Goal: Transaction & Acquisition: Obtain resource

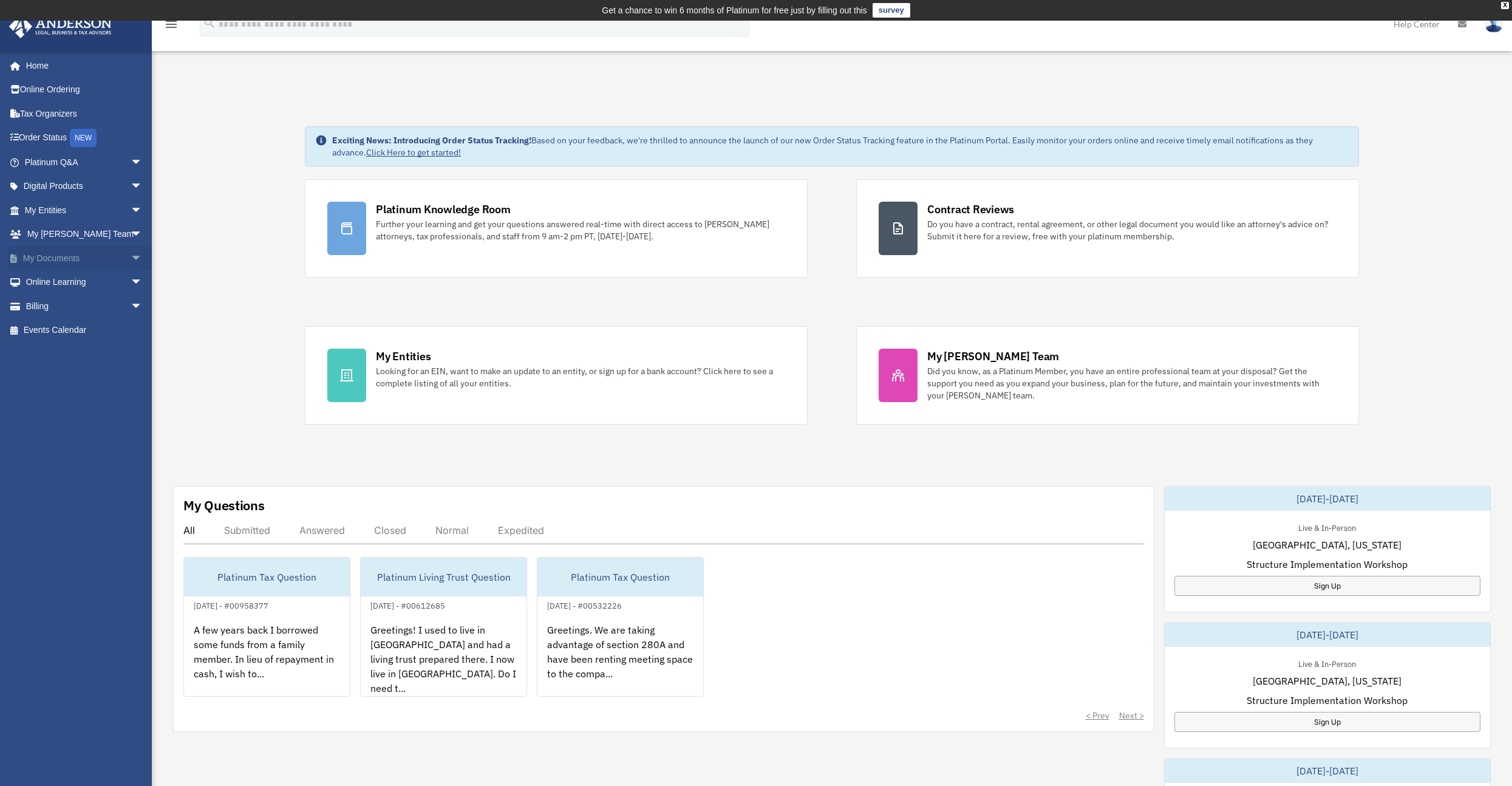
click at [92, 251] on link "My Documents arrow_drop_down" at bounding box center [85, 258] width 153 height 24
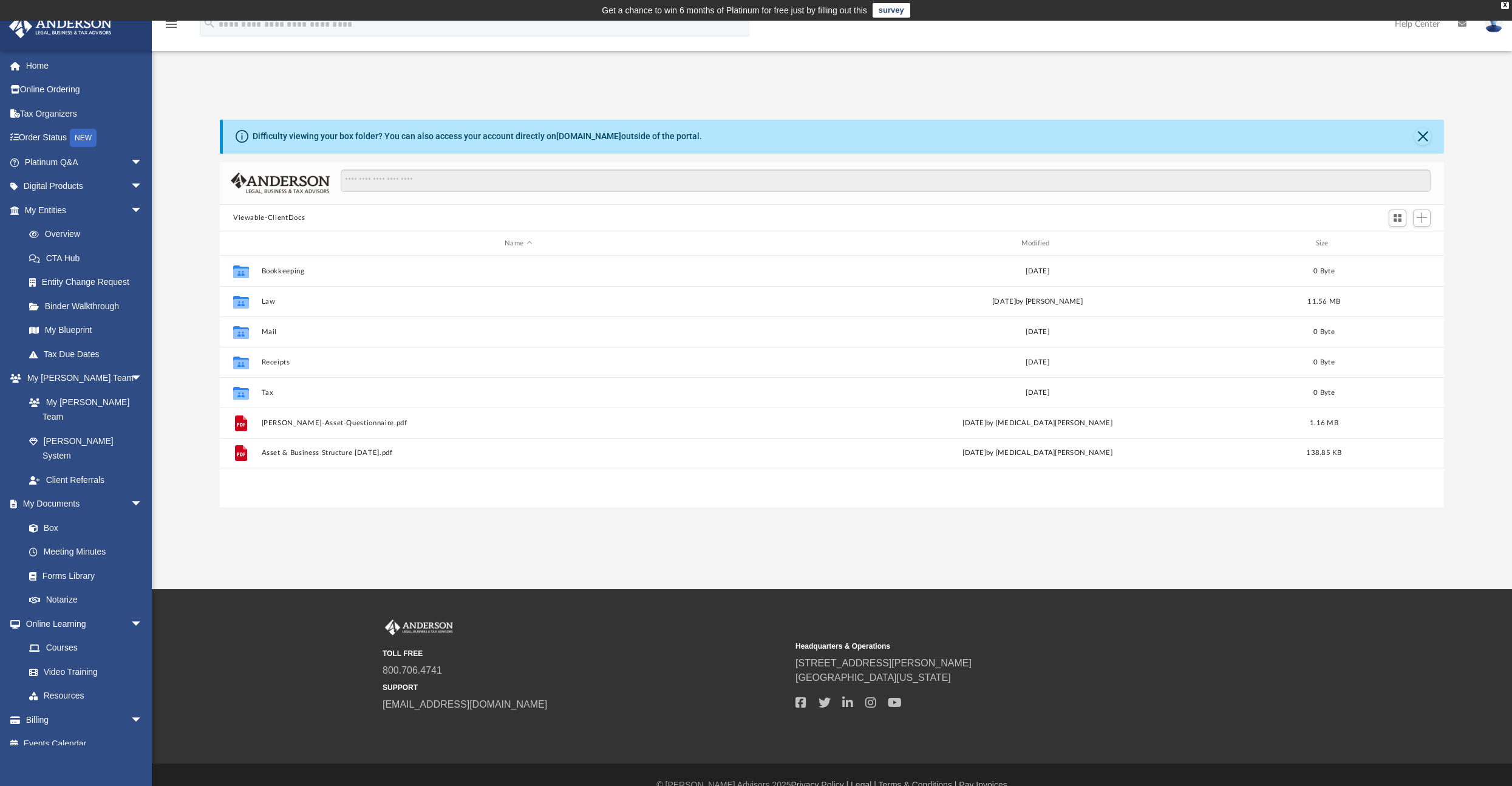
scroll to position [266, 1215]
click at [131, 208] on span "arrow_drop_down" at bounding box center [143, 210] width 24 height 25
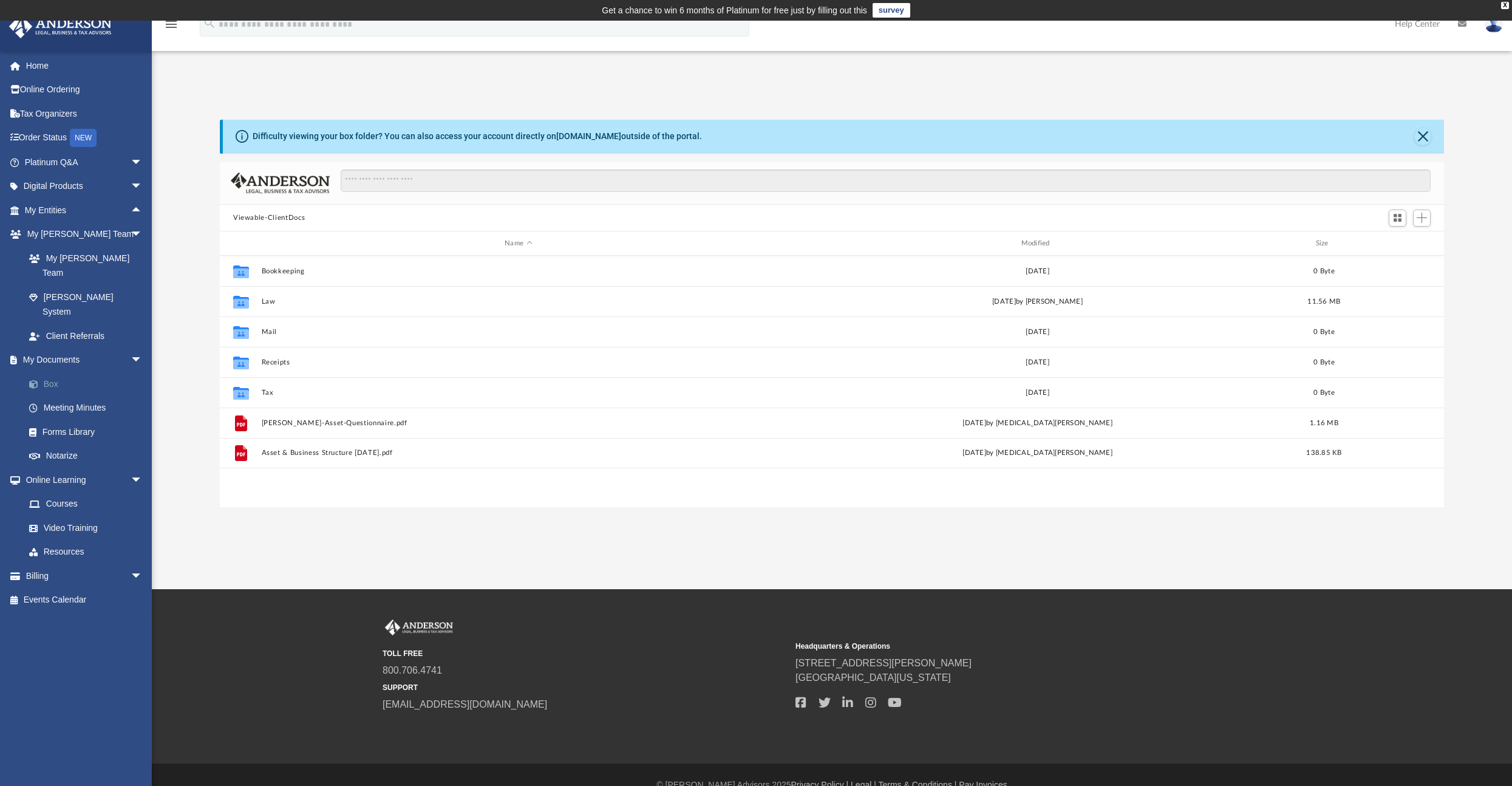
click at [54, 372] on link "Box" at bounding box center [89, 384] width 144 height 24
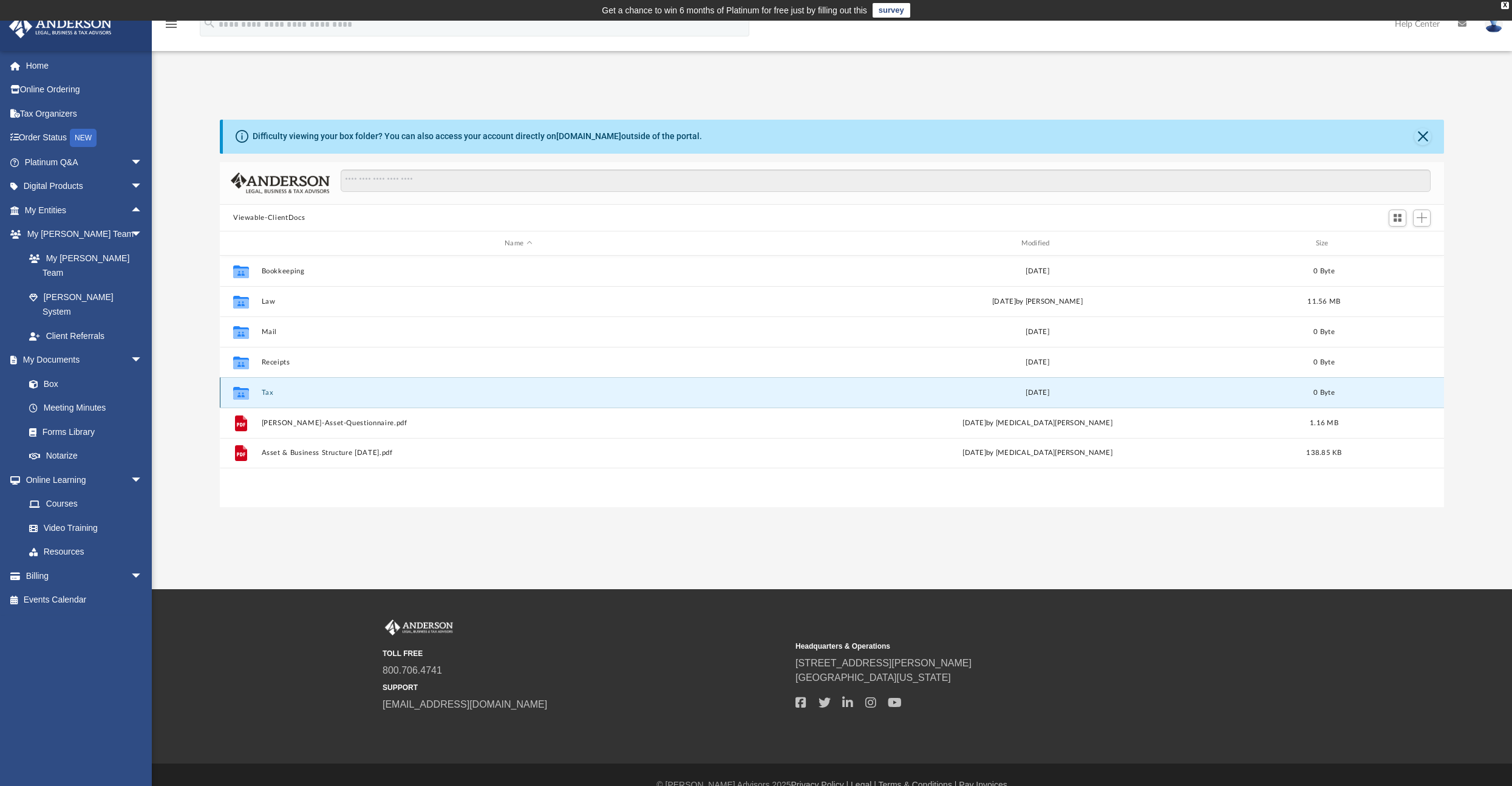
click at [266, 393] on button "Tax" at bounding box center [519, 393] width 514 height 8
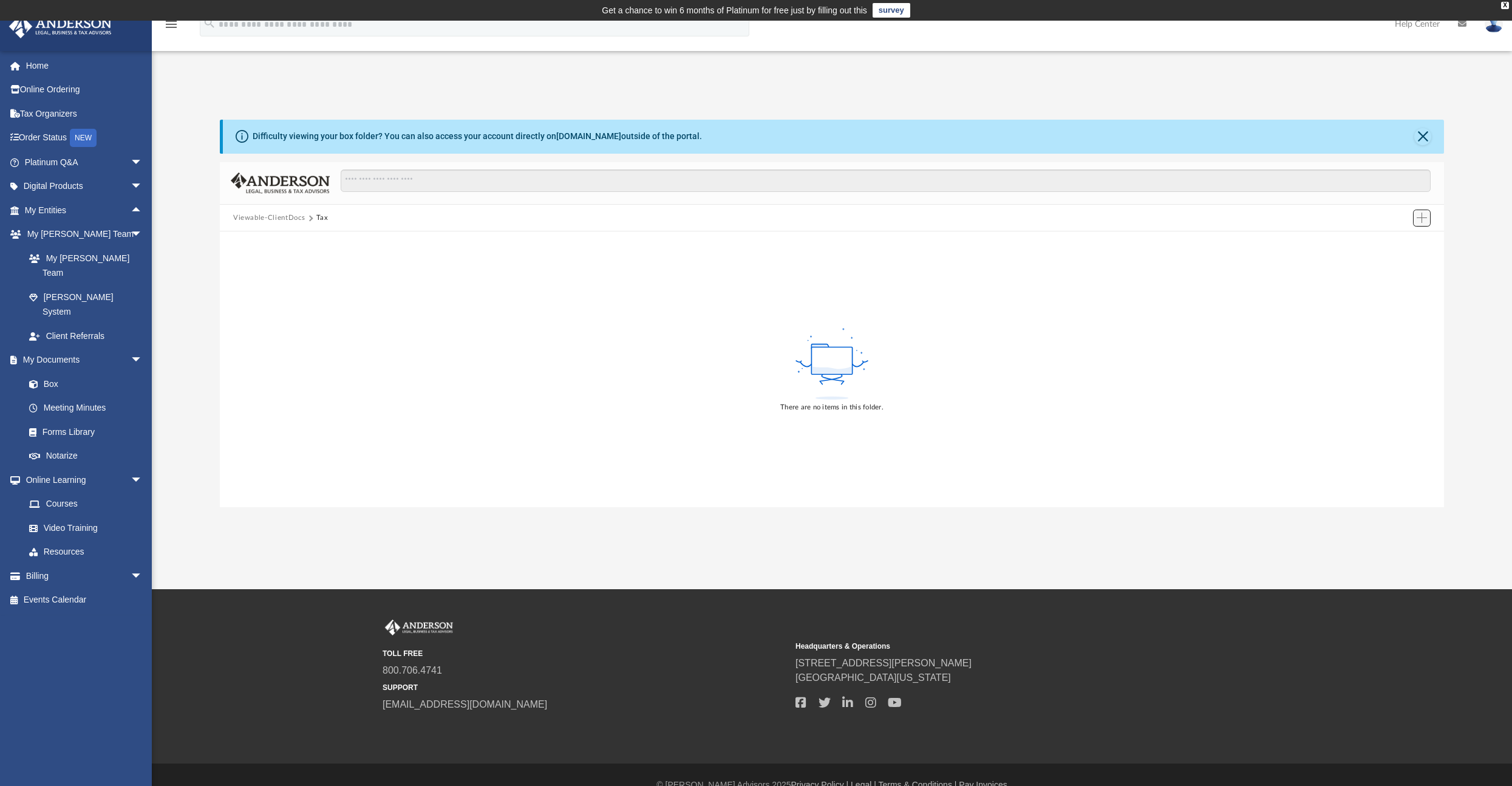
click at [1423, 216] on span "Add" at bounding box center [1422, 218] width 10 height 10
click at [1401, 240] on li "Upload" at bounding box center [1405, 242] width 39 height 13
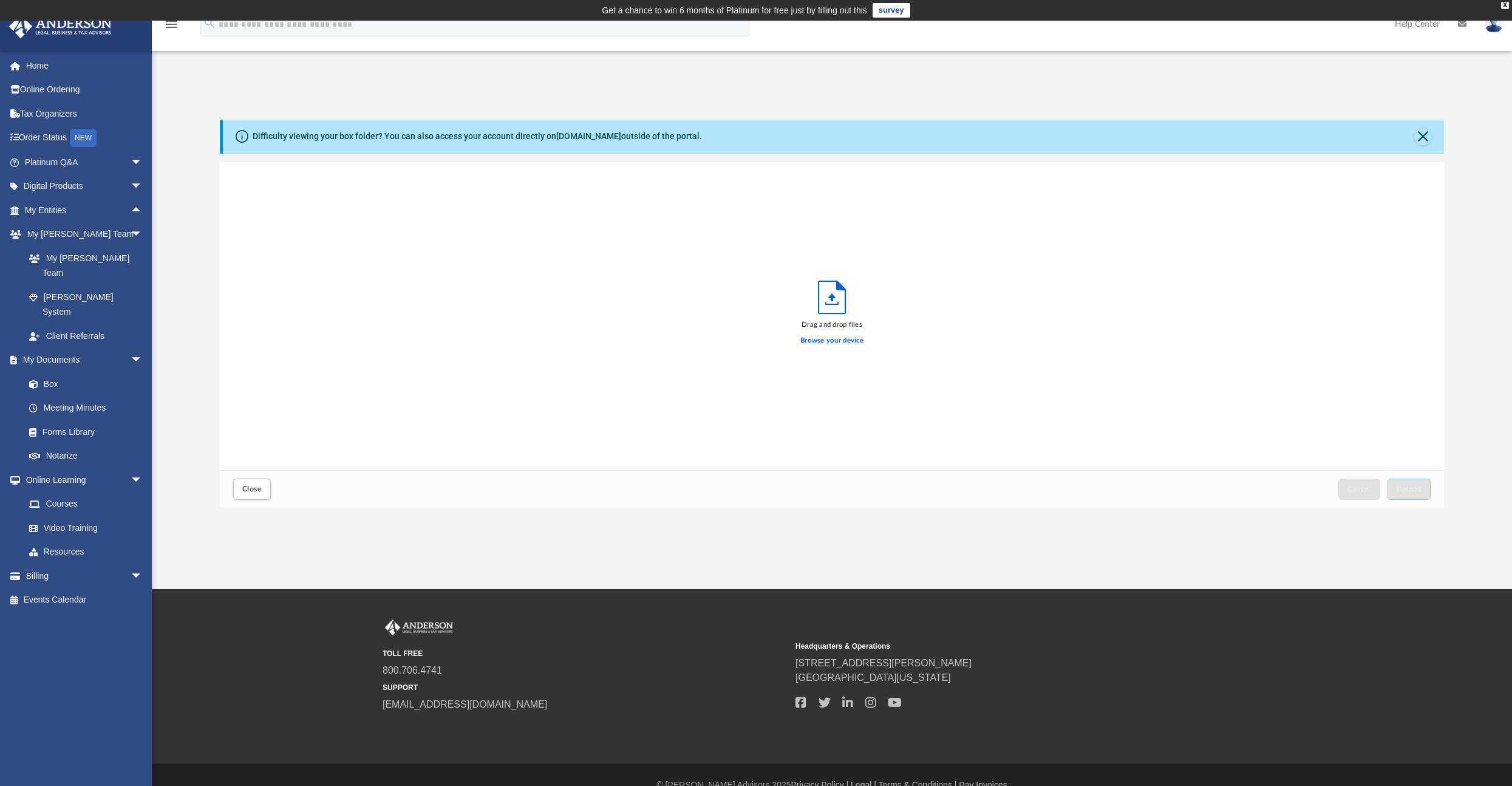
scroll to position [299, 1215]
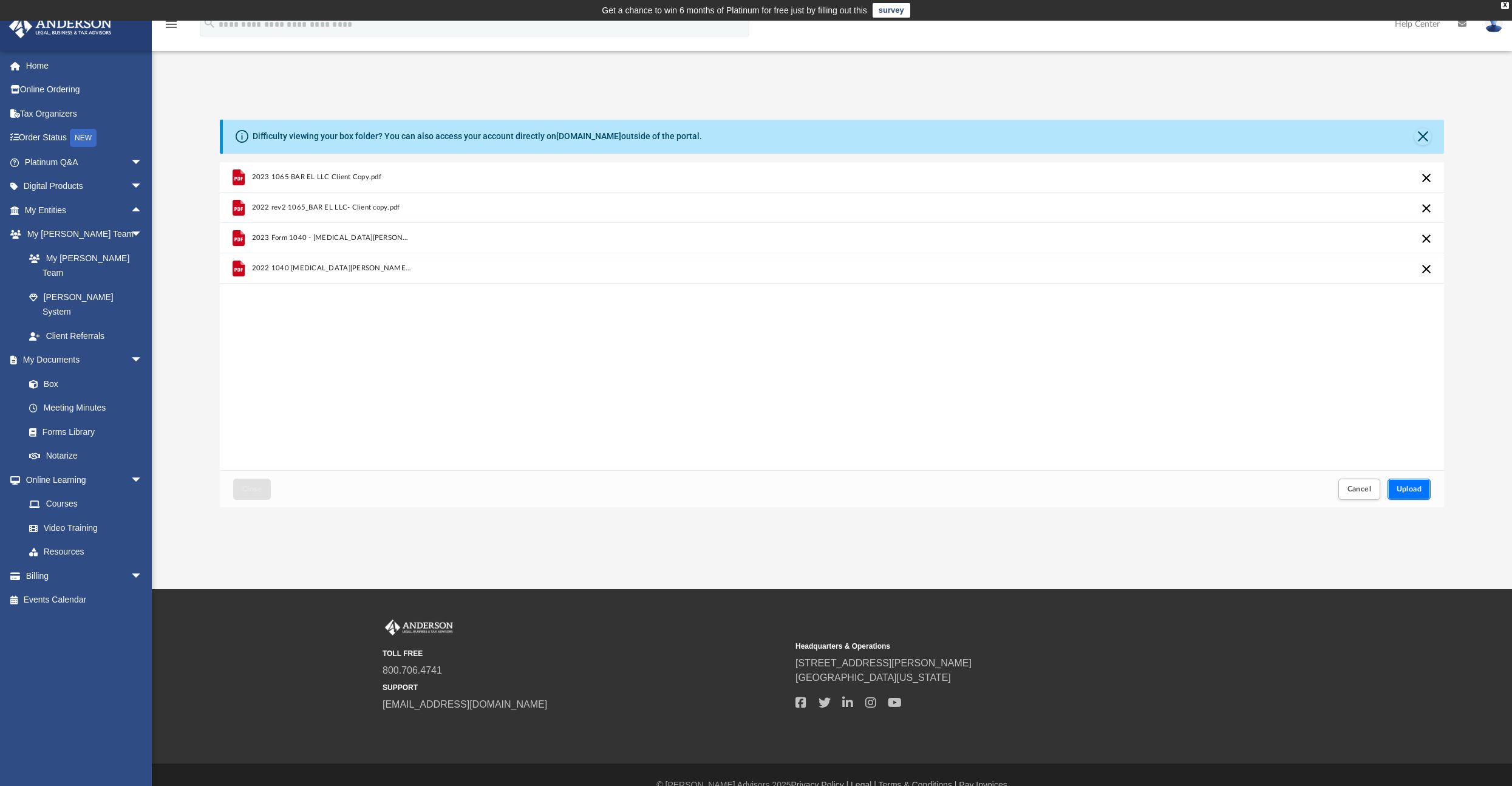
click at [1418, 489] on span "Upload" at bounding box center [1410, 489] width 26 height 7
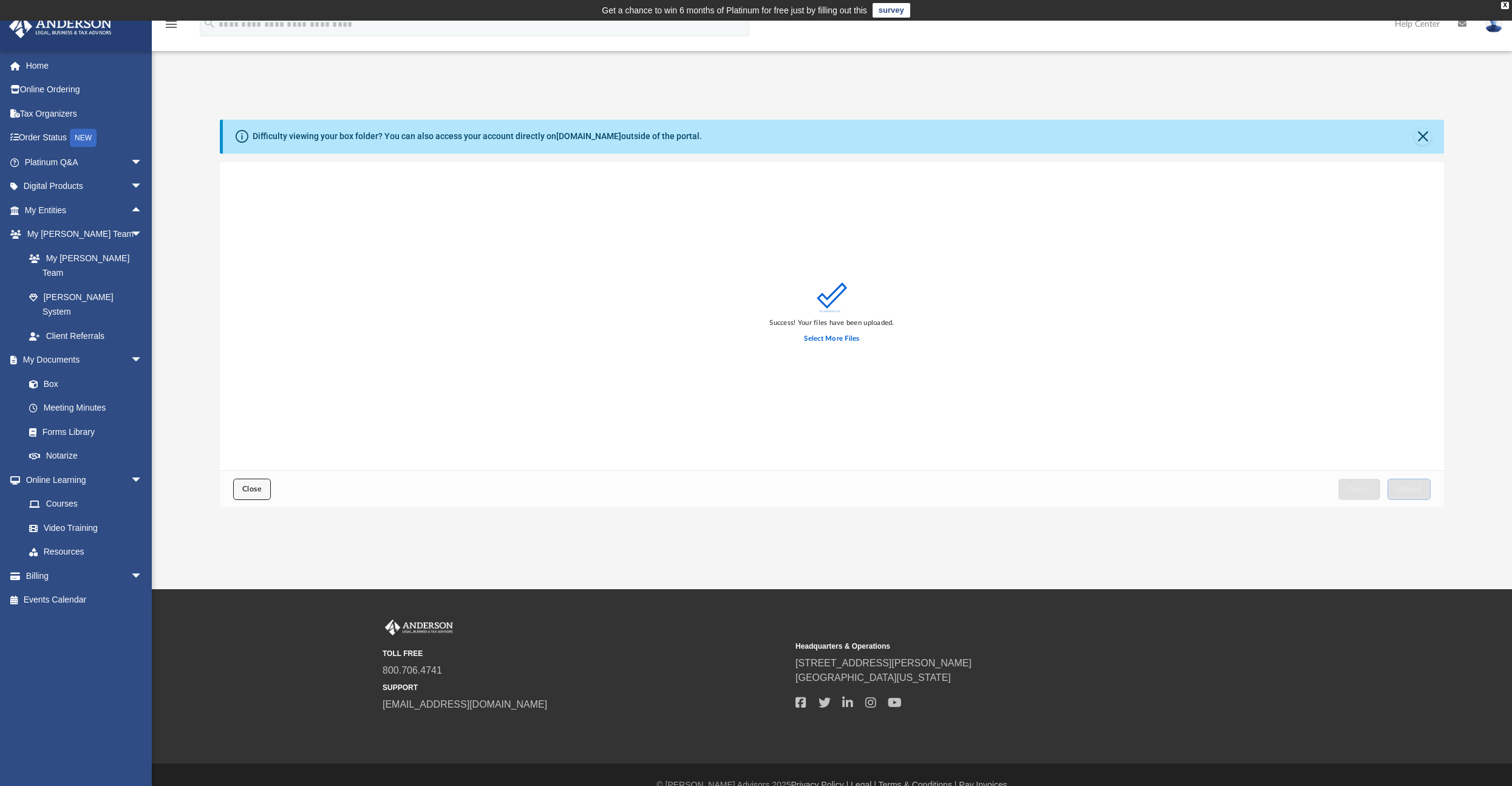
click at [266, 489] on button "Close" at bounding box center [252, 489] width 38 height 21
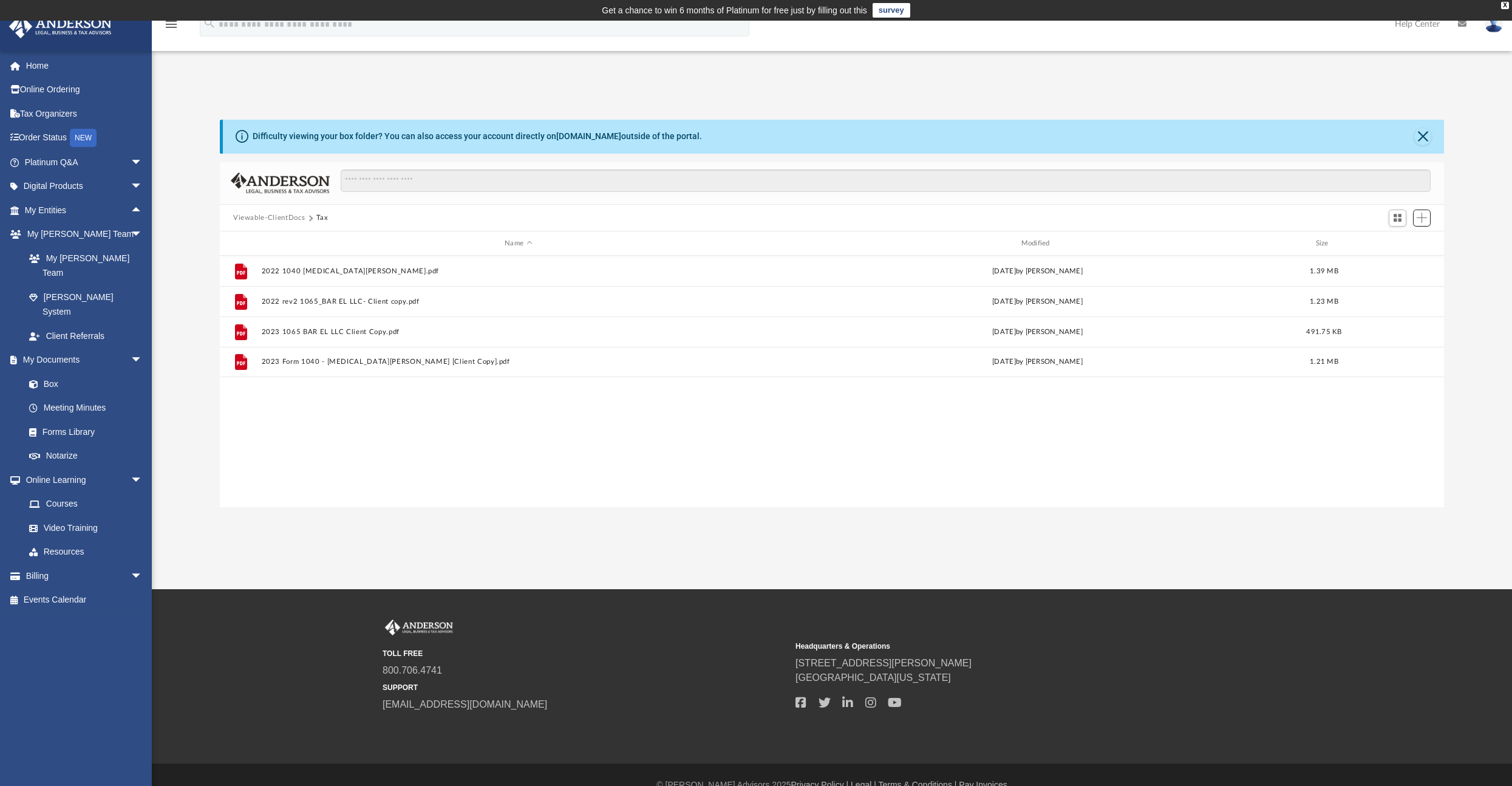
scroll to position [266, 1215]
click at [65, 420] on link "Forms Library" at bounding box center [89, 432] width 144 height 24
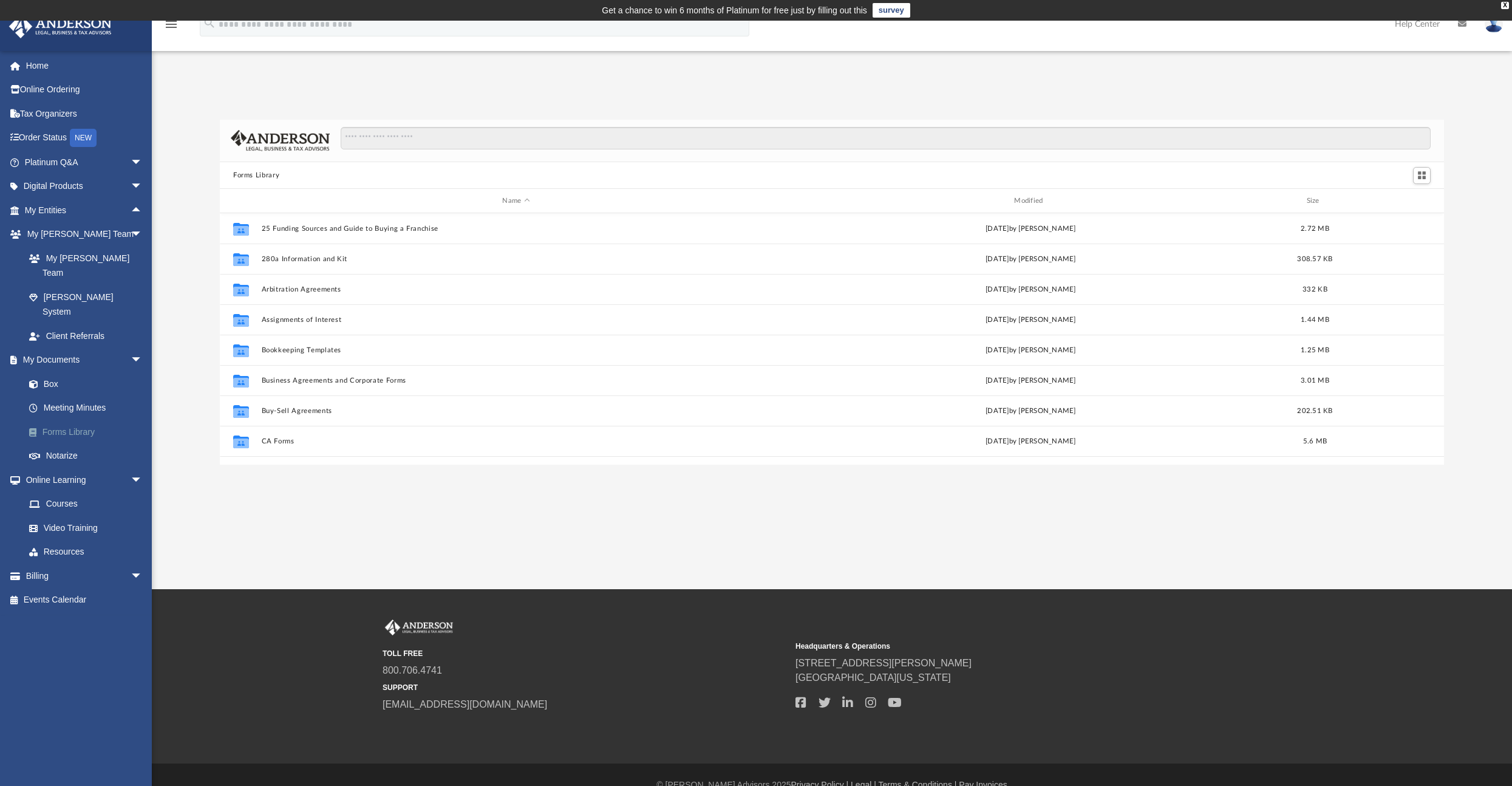
scroll to position [266, 1215]
click at [44, 372] on link "Box" at bounding box center [89, 384] width 144 height 24
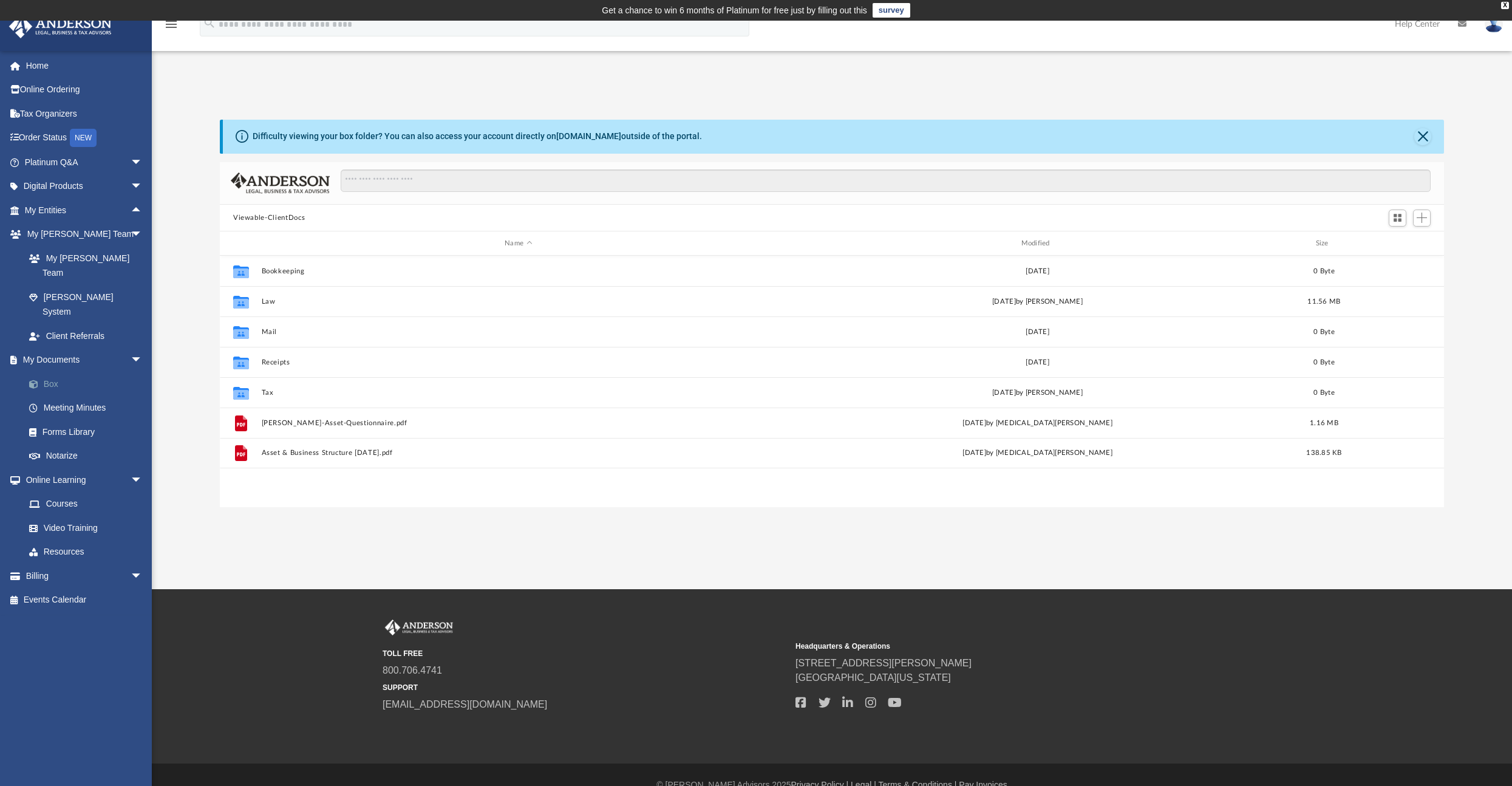
scroll to position [266, 1215]
click at [131, 564] on span "arrow_drop_down" at bounding box center [143, 576] width 24 height 25
click at [84, 613] on link "Past Invoices" at bounding box center [89, 625] width 144 height 24
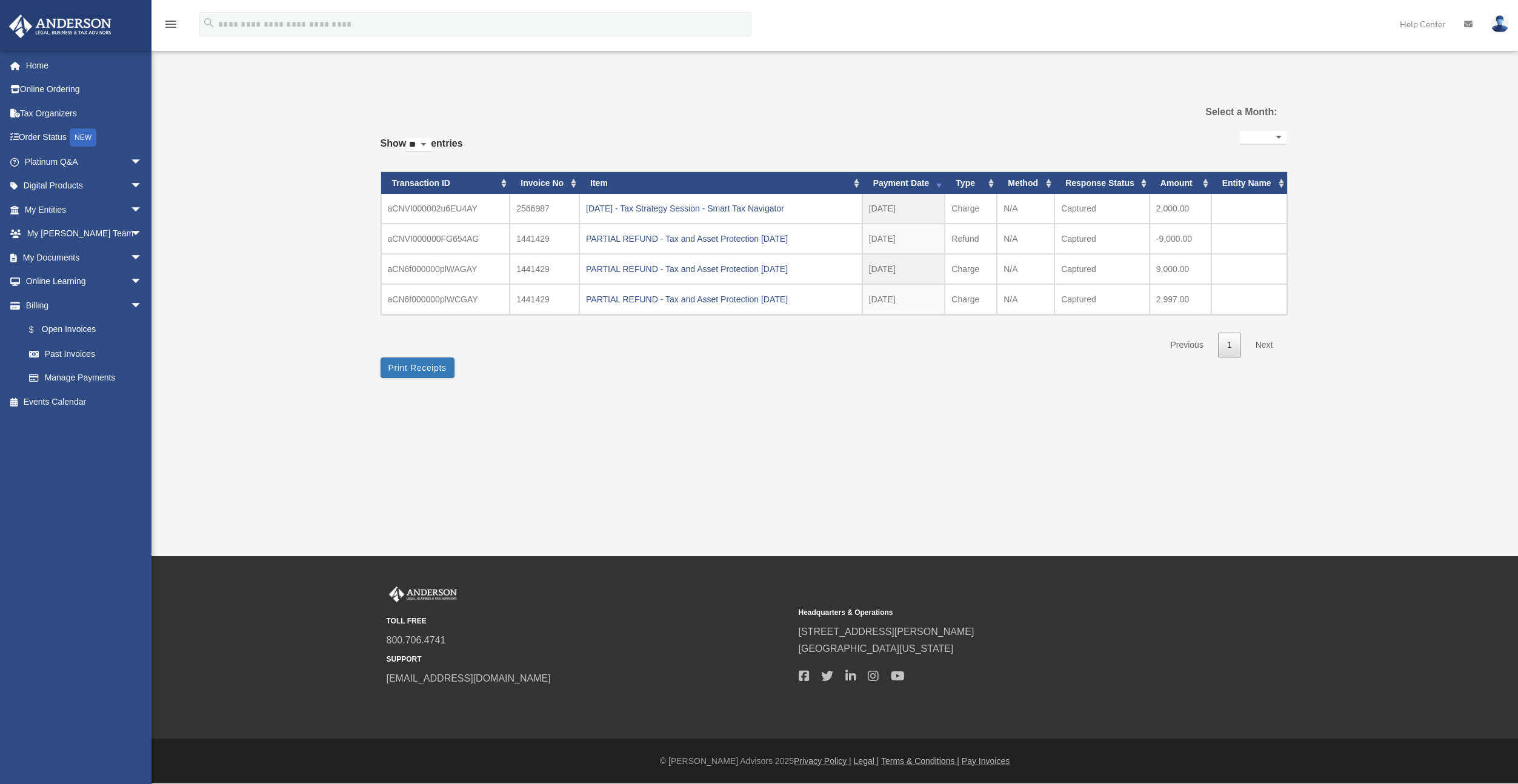
select select
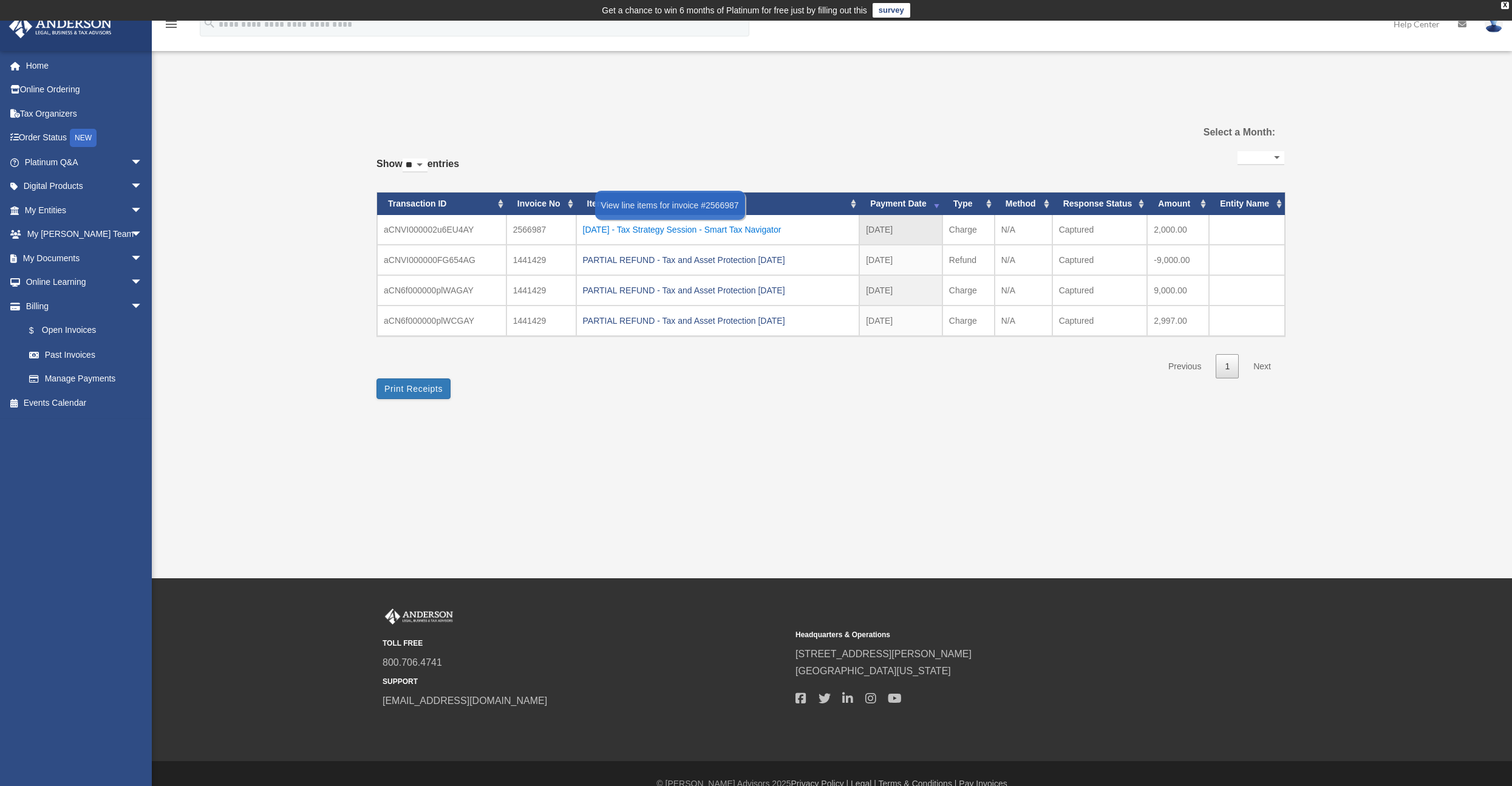
click at [718, 226] on div "[DATE] - Tax Strategy Session - Smart Tax Navigator" at bounding box center [718, 230] width 271 height 17
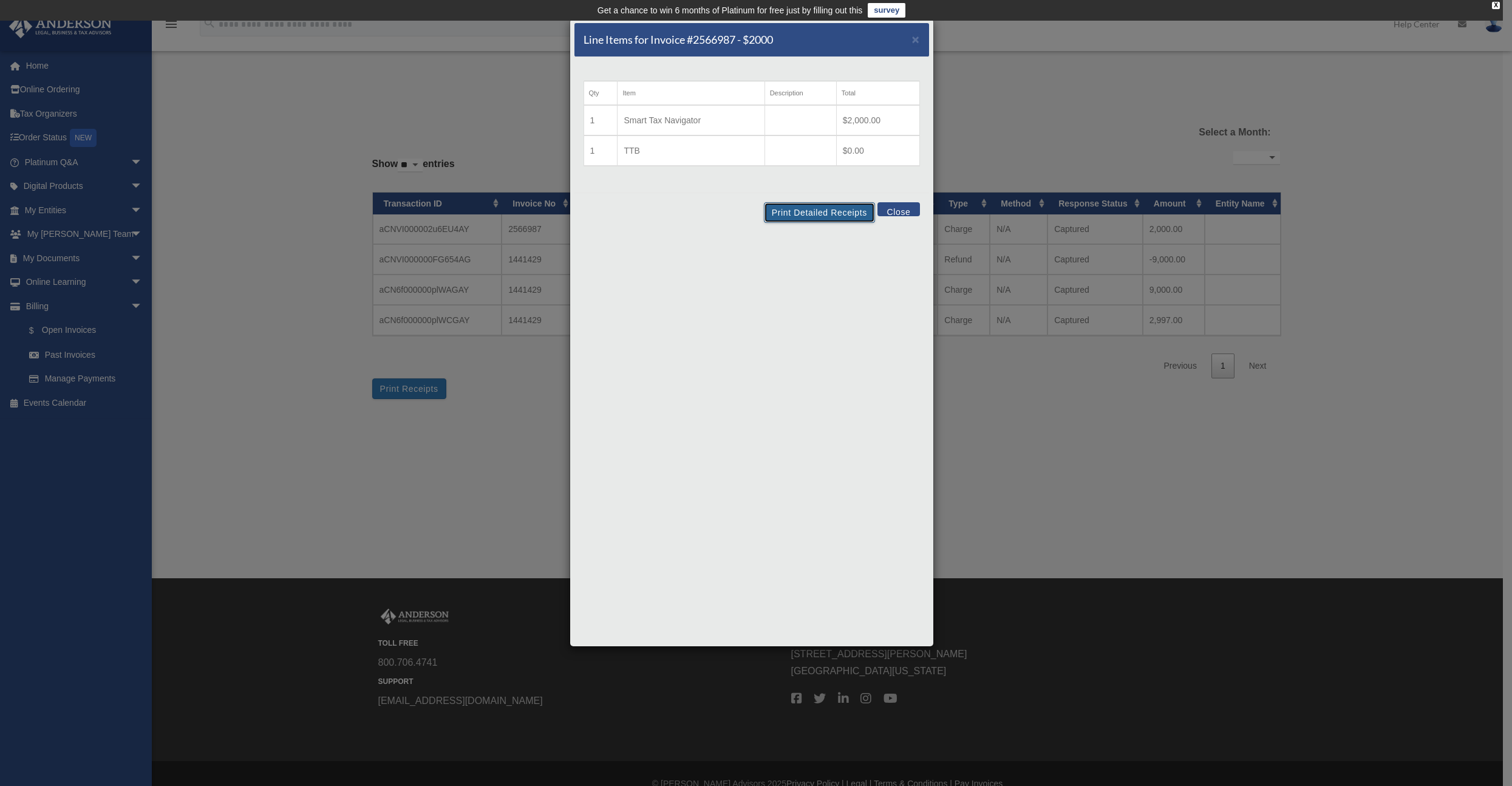
click at [836, 208] on button "Print Detailed Receipts" at bounding box center [820, 212] width 111 height 21
click at [877, 205] on div "Print Detailed Receipts Close" at bounding box center [752, 212] width 355 height 39
click at [899, 211] on button "Close" at bounding box center [898, 209] width 42 height 14
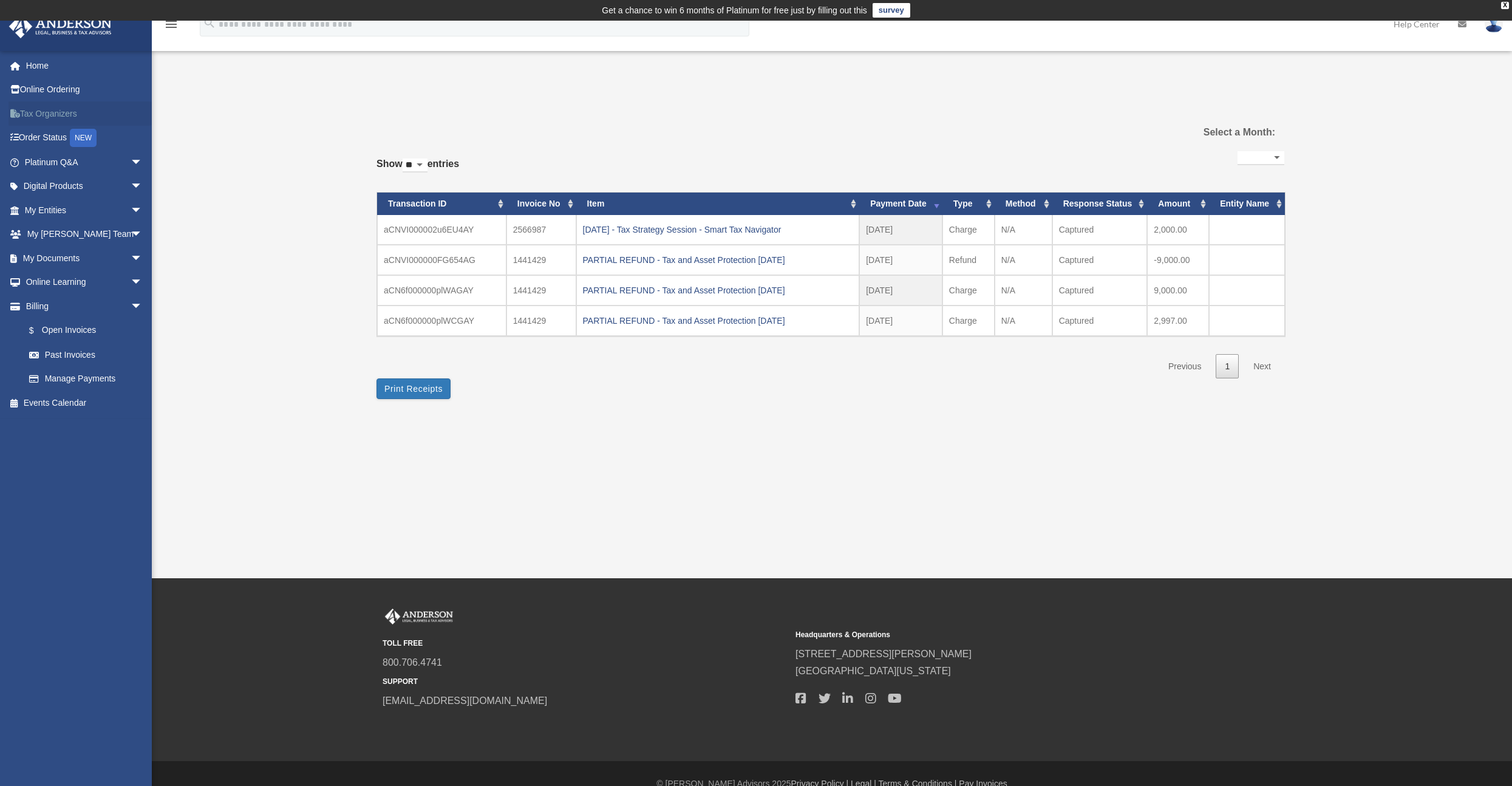
click at [47, 120] on link "Tax Organizers" at bounding box center [85, 114] width 153 height 24
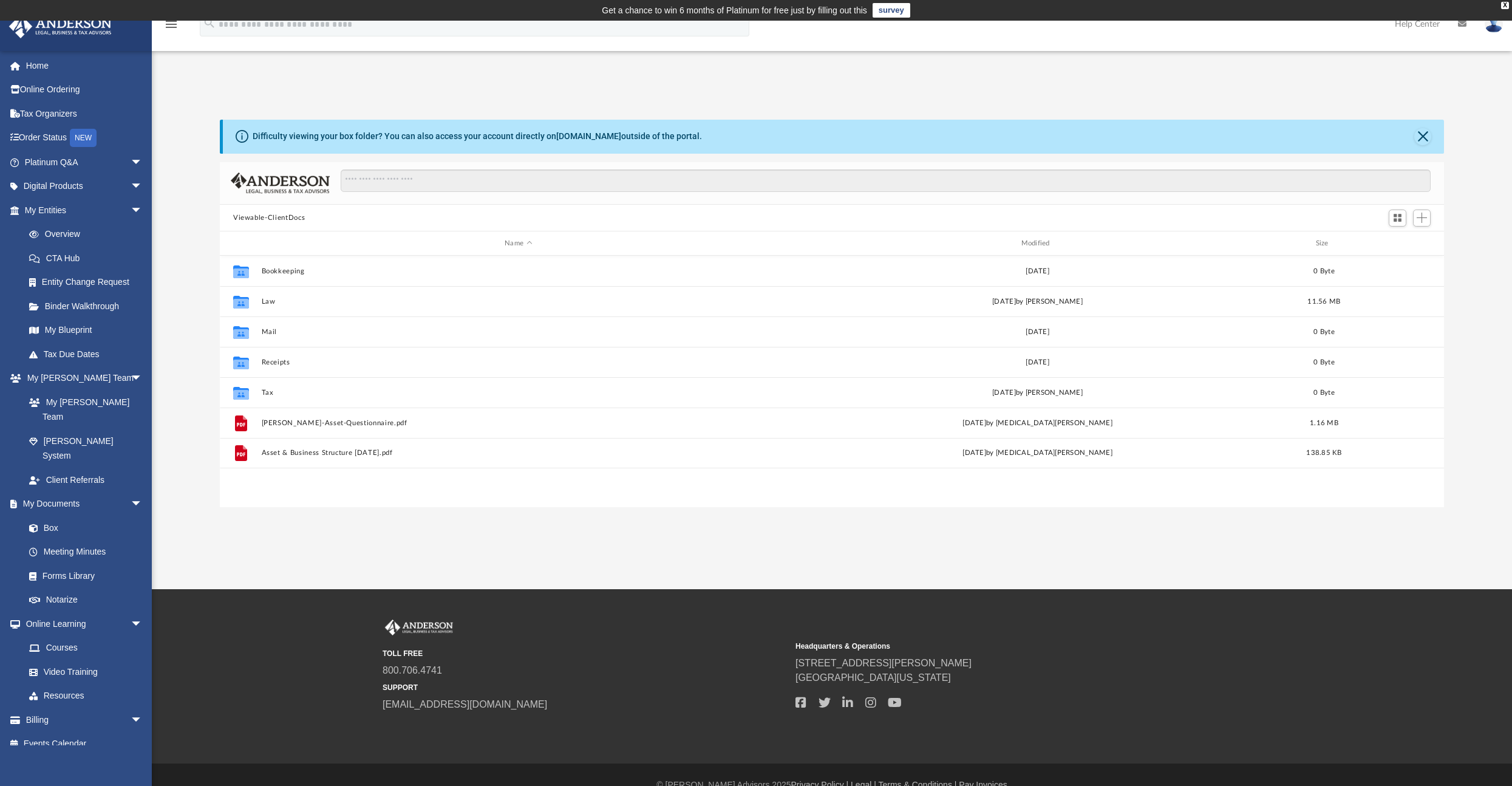
scroll to position [266, 1215]
click at [1423, 134] on button "Close" at bounding box center [1423, 137] width 17 height 17
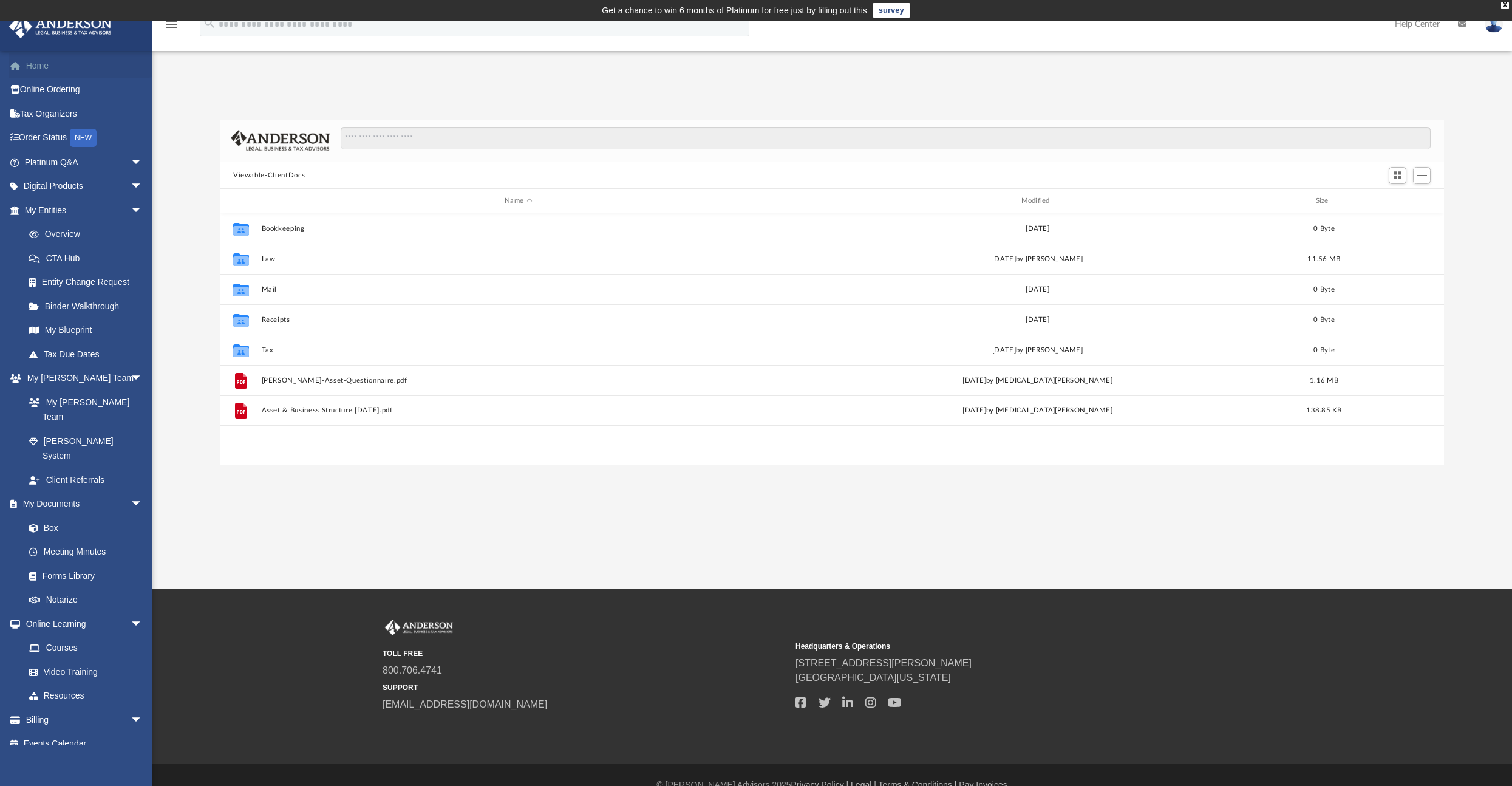
click at [52, 54] on link "Home" at bounding box center [85, 66] width 153 height 24
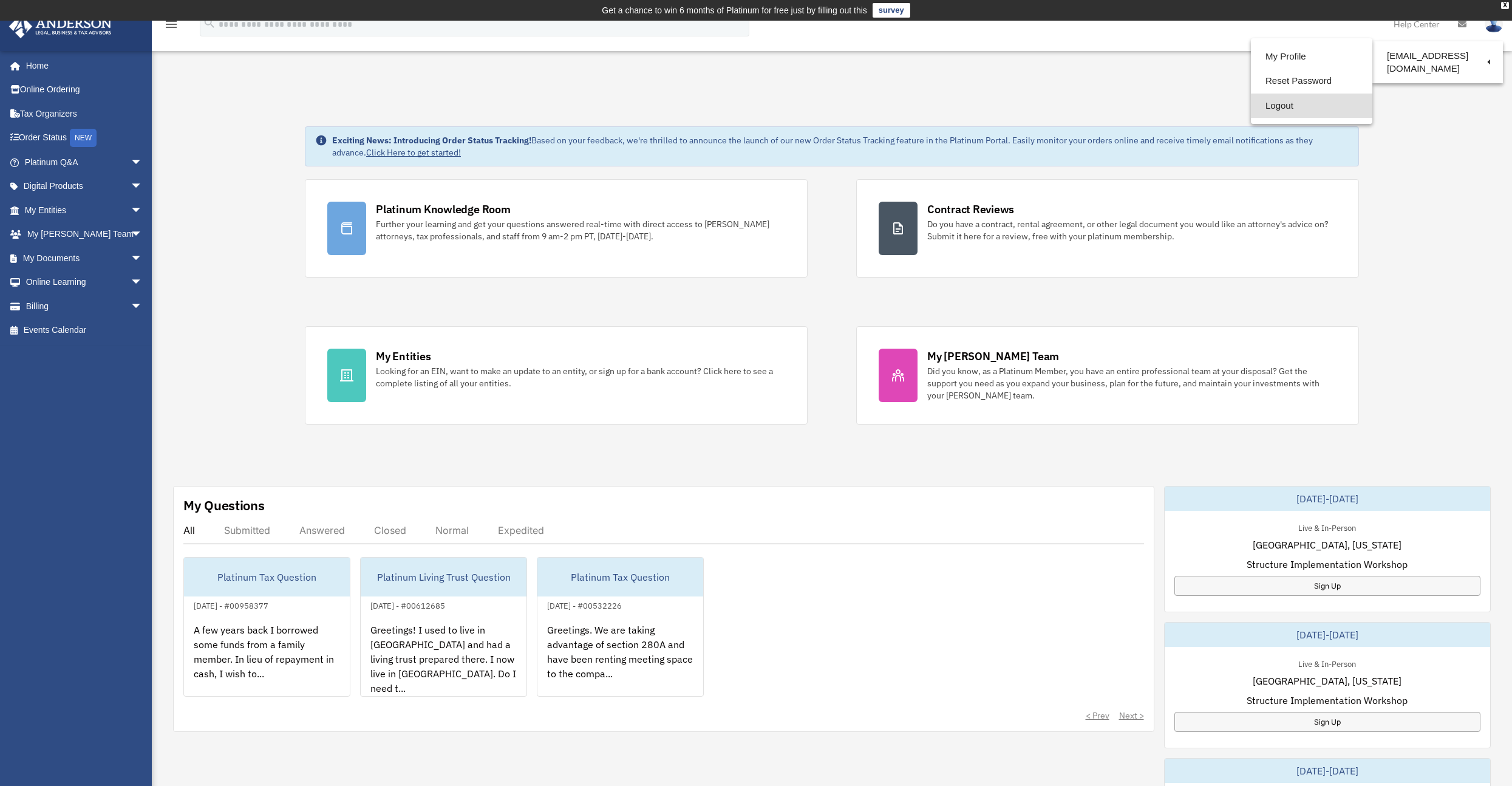
click at [1289, 109] on link "Logout" at bounding box center [1312, 106] width 121 height 25
